Goal: Transaction & Acquisition: Purchase product/service

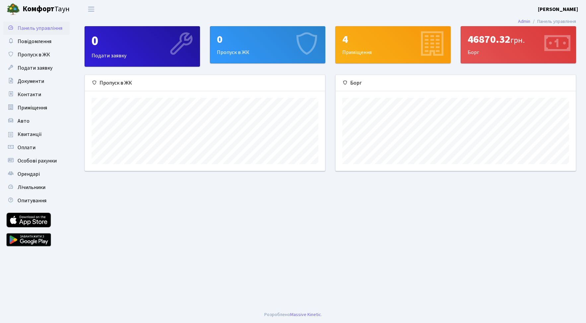
scroll to position [96, 240]
click at [36, 150] on link "Оплати" at bounding box center [36, 147] width 66 height 13
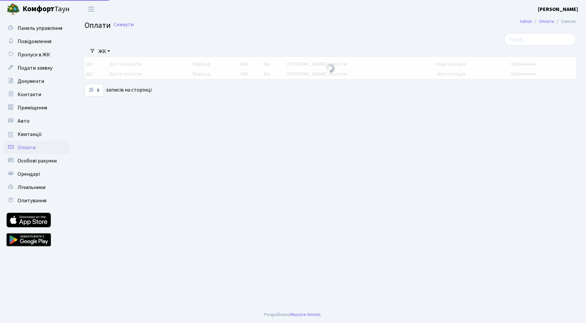
select select "25"
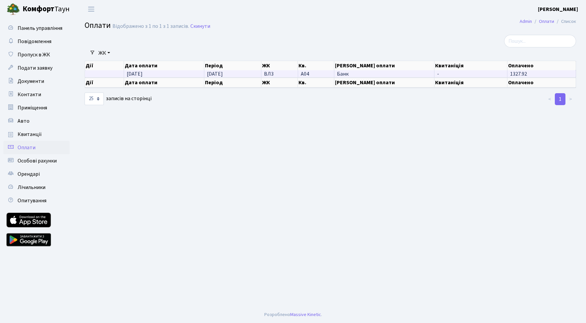
click at [524, 73] on span "1327.92" at bounding box center [518, 73] width 17 height 7
click at [43, 132] on link "Квитанції" at bounding box center [36, 134] width 66 height 13
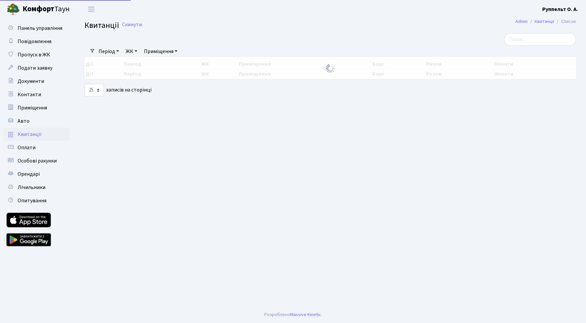
select select "25"
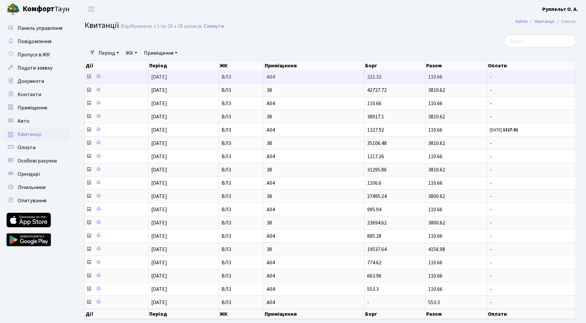
click at [88, 77] on icon at bounding box center [88, 76] width 5 height 5
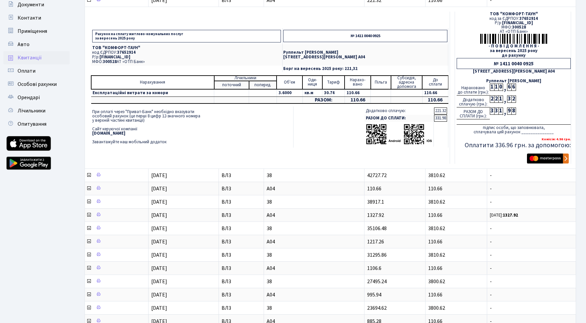
scroll to position [81, 0]
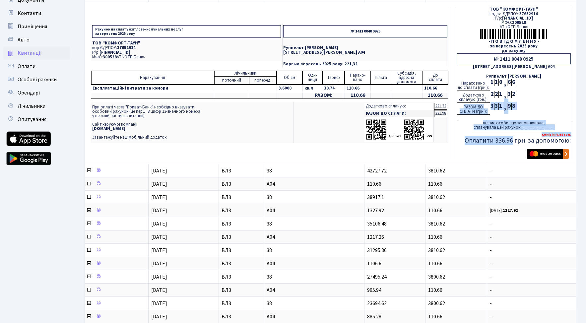
drag, startPoint x: 515, startPoint y: 140, endPoint x: 515, endPoint y: 98, distance: 42.1
click at [515, 98] on td "ТОВ "КОМФОРТ-ТАУН" код за ЄДРПОУ: 37652914 Р/р: UA063005280000026000000026495 М…" at bounding box center [513, 83] width 116 height 152
click at [560, 154] on img "submit" at bounding box center [548, 154] width 42 height 10
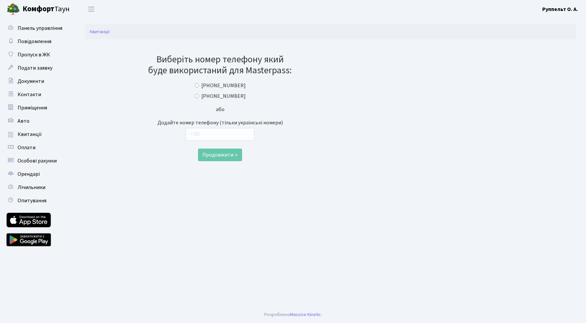
click at [199, 96] on input "+380934012564" at bounding box center [197, 96] width 4 height 4
radio input "true"
click at [219, 154] on button "Продовжити →" at bounding box center [220, 155] width 44 height 13
